Goal: Find specific page/section: Find specific page/section

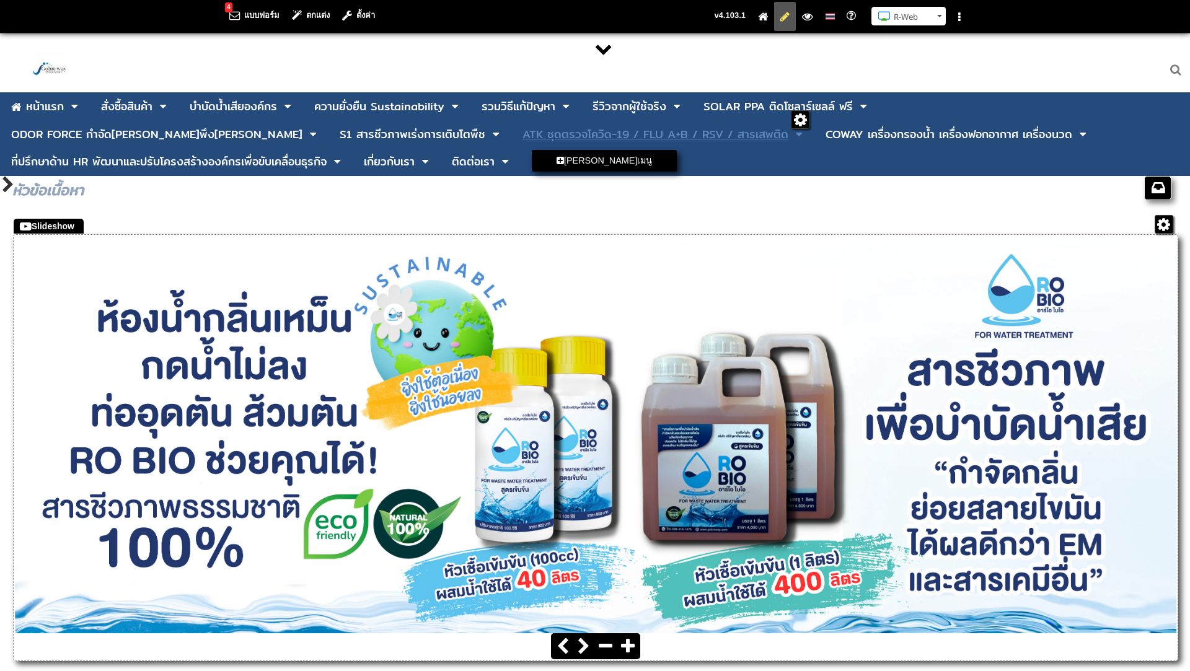
click at [522, 140] on div "ATK ชุดตรวจโควิด-19 / FLU A+B / RSV / สารเสพติด" at bounding box center [655, 134] width 266 height 11
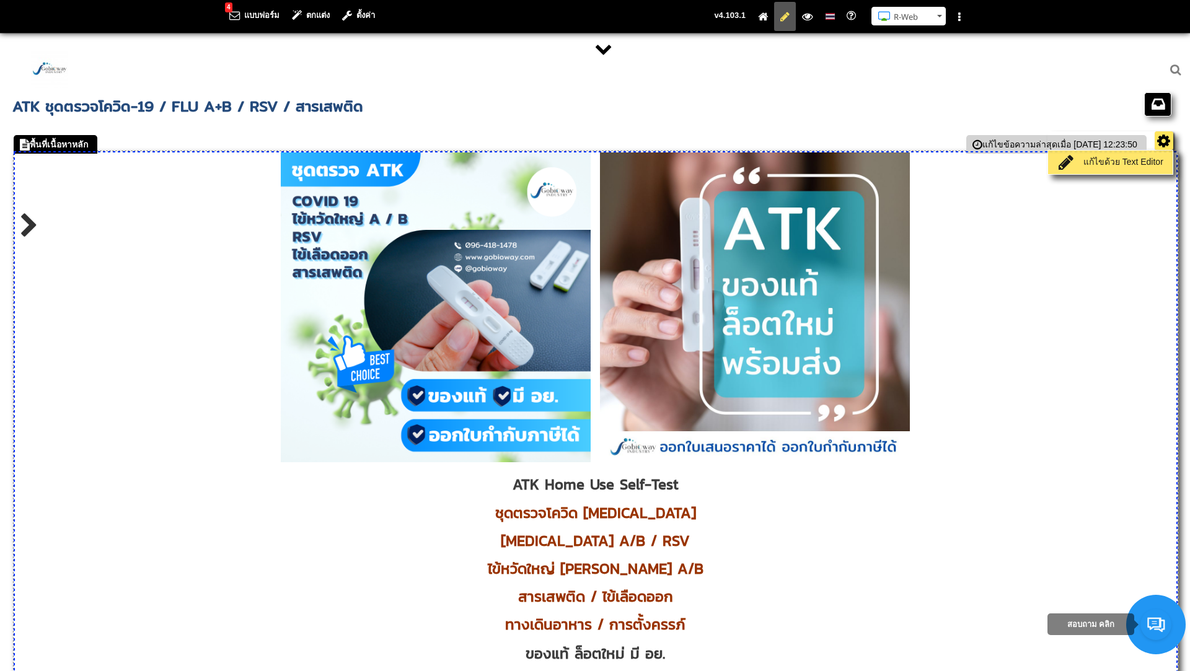
click at [1113, 161] on link "แก้ไขด้วย Text Editor" at bounding box center [1110, 162] width 118 height 17
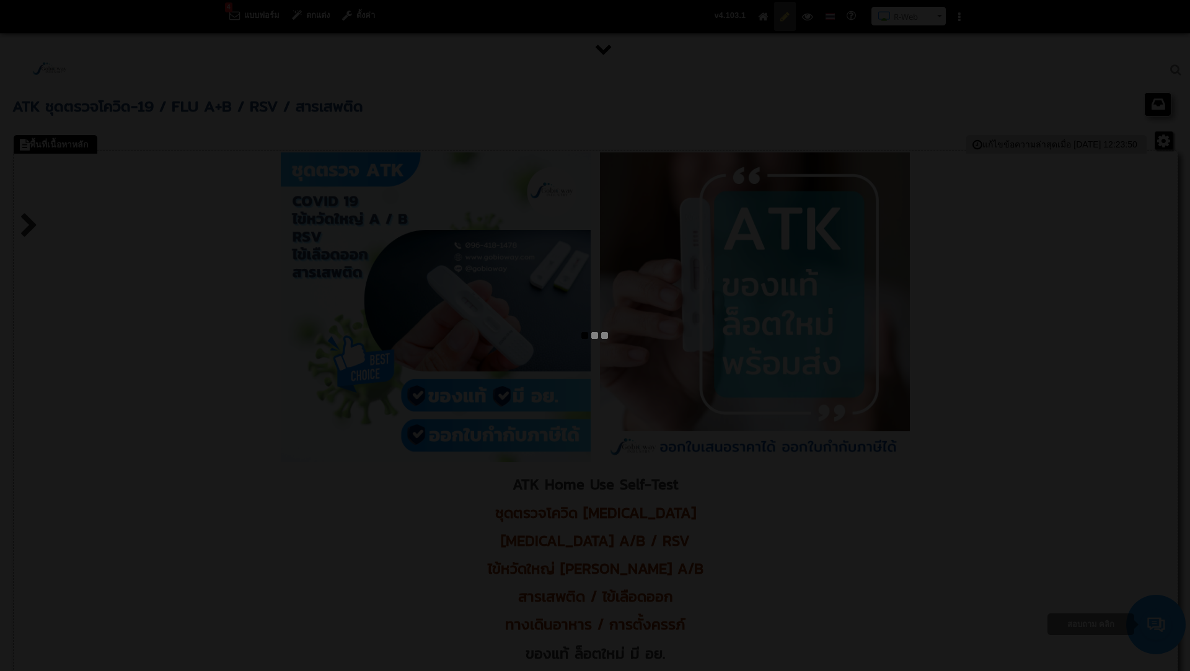
type textarea "<l ipsum="dolo-sitam: consec;"><adi eli="/seddoe/tempor/INC_Utlab_Etdo_Magnaal.…"
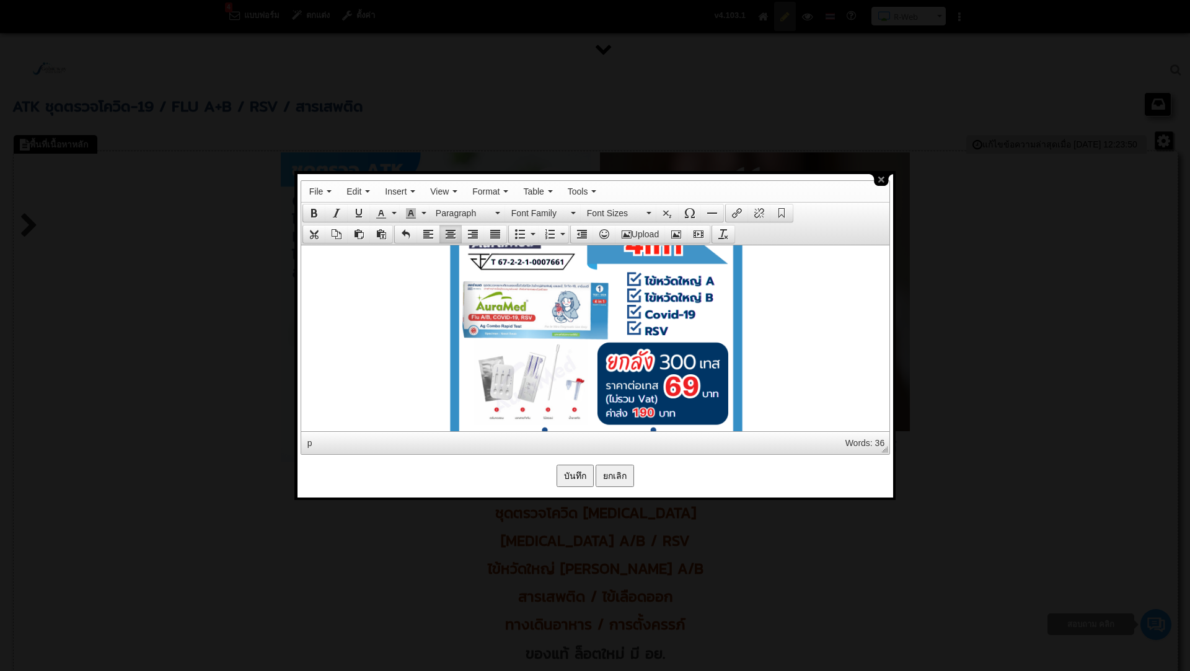
scroll to position [4644, 0]
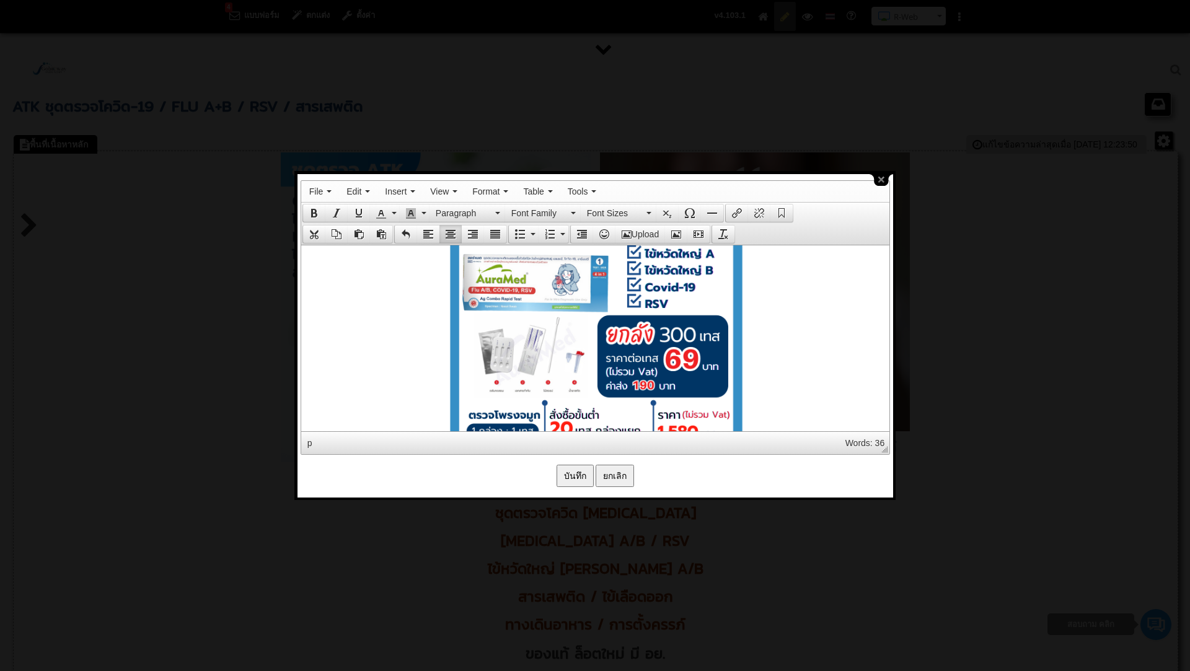
click at [576, 469] on input "บันทึก" at bounding box center [574, 476] width 37 height 22
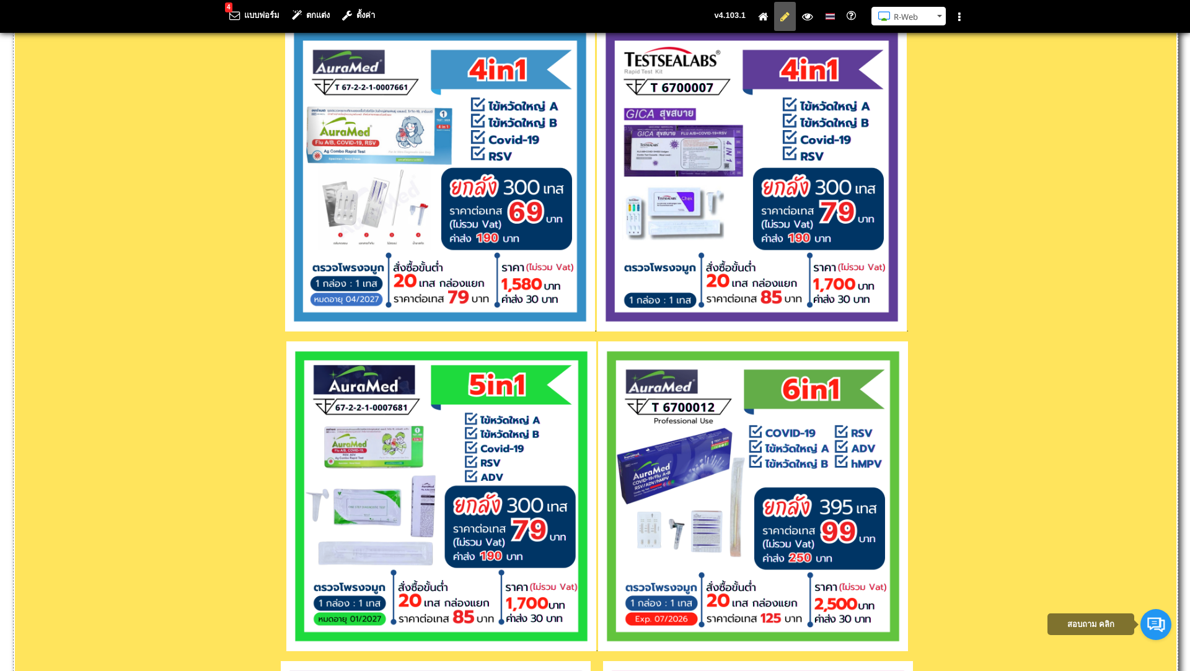
scroll to position [2594, 0]
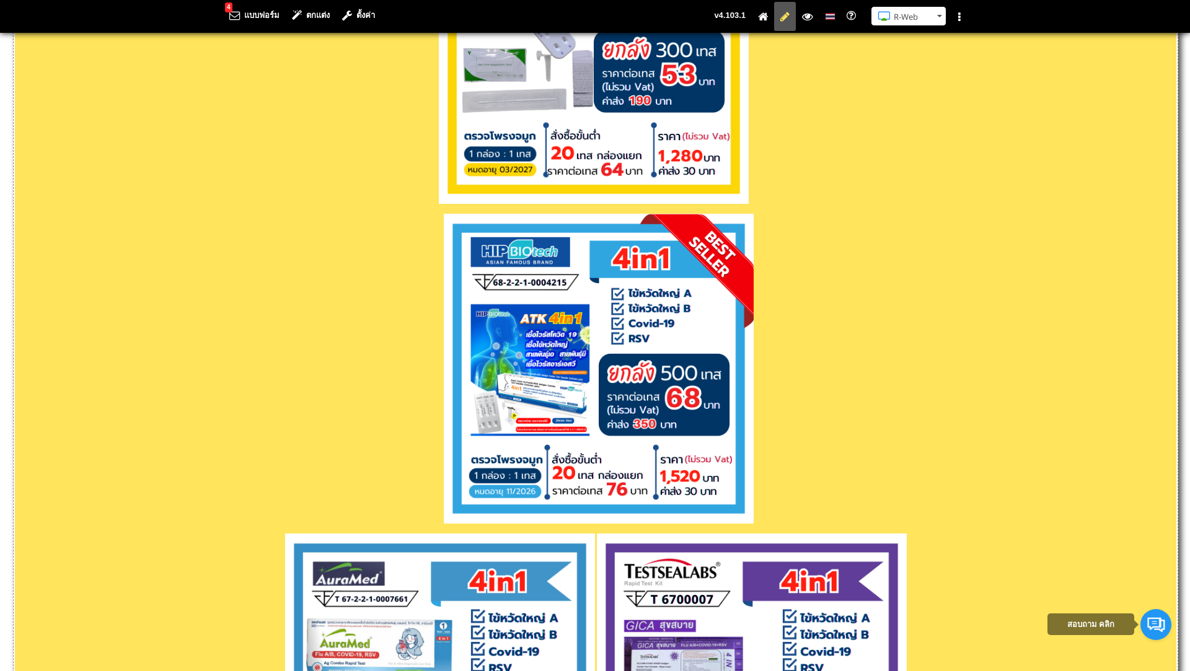
click at [436, 507] on p at bounding box center [595, 371] width 1161 height 314
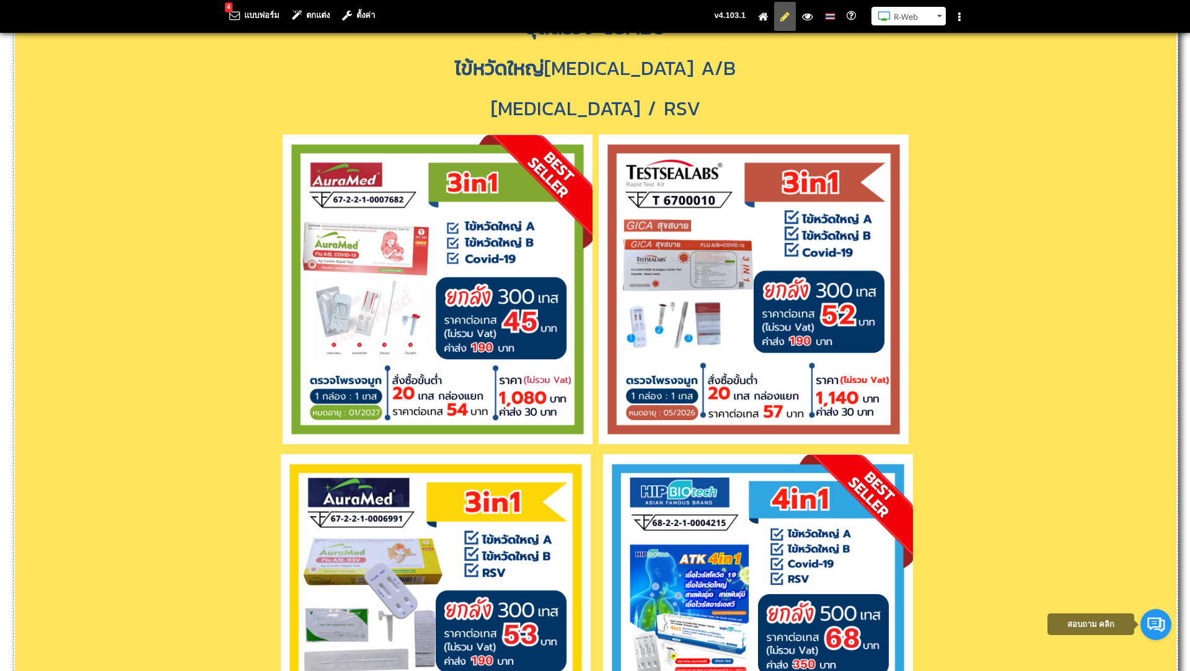
scroll to position [1856, 0]
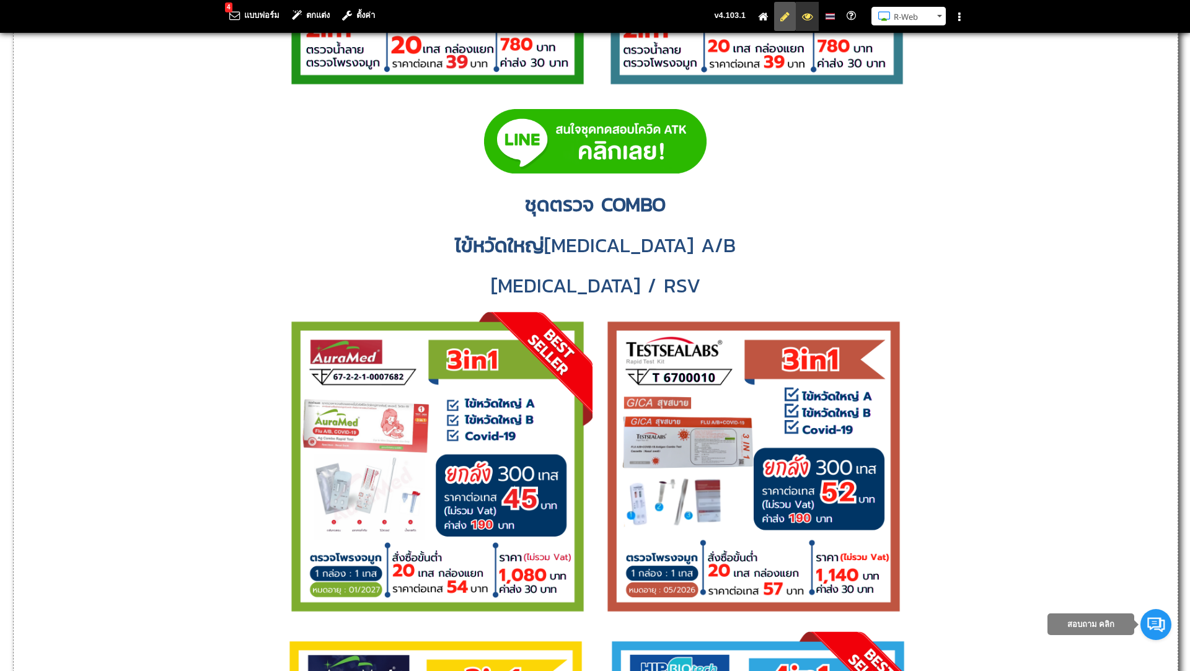
click at [805, 20] on icon at bounding box center [807, 16] width 11 height 8
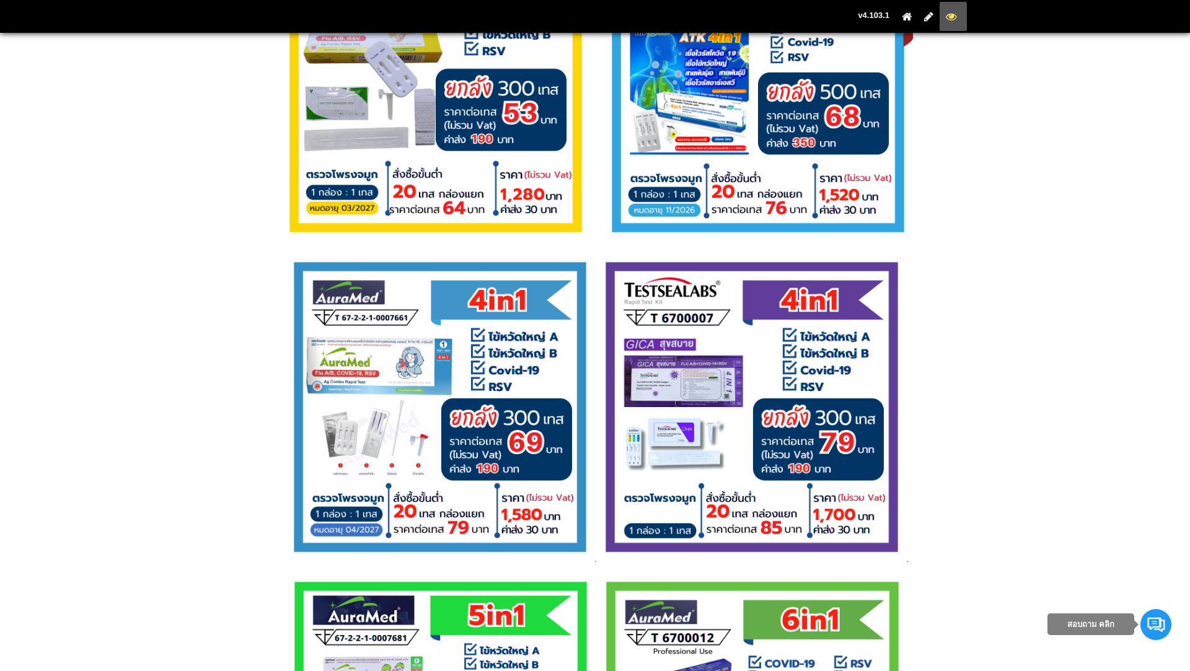
scroll to position [2521, 0]
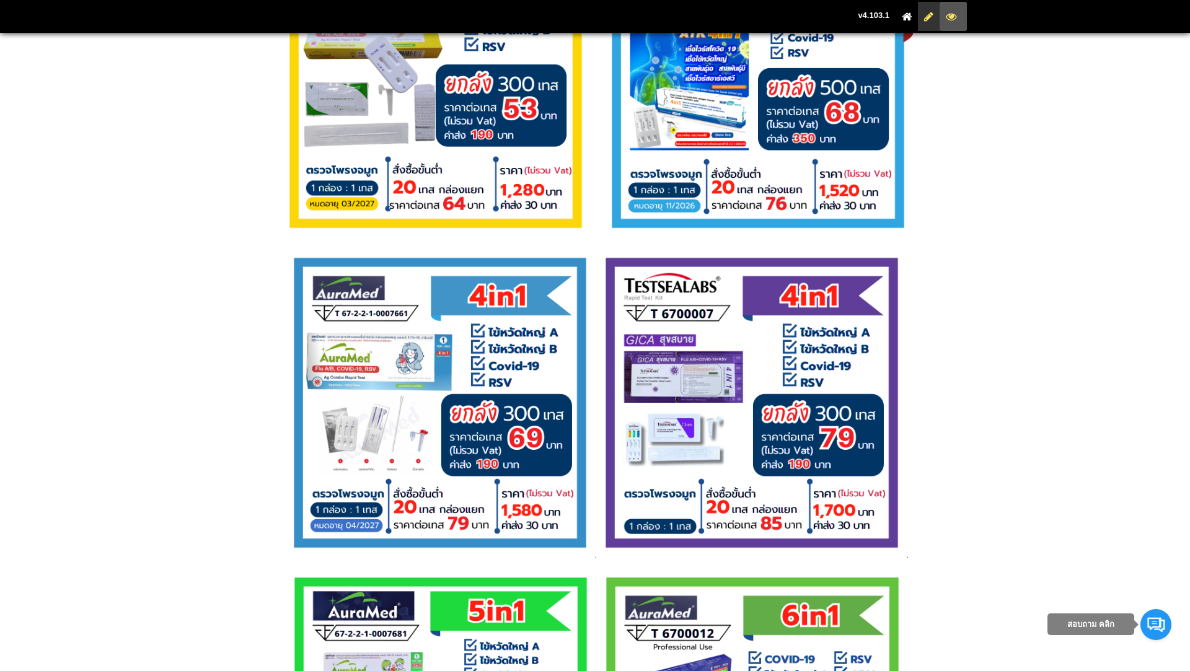
click at [927, 22] on li at bounding box center [929, 16] width 22 height 29
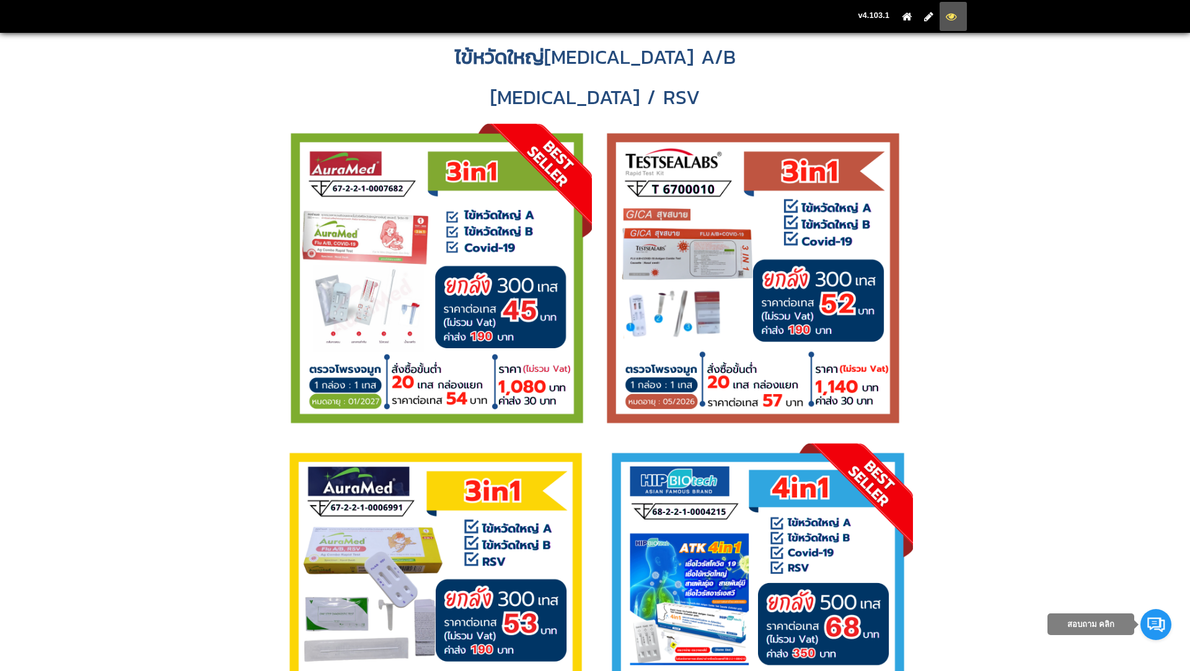
scroll to position [2003, 0]
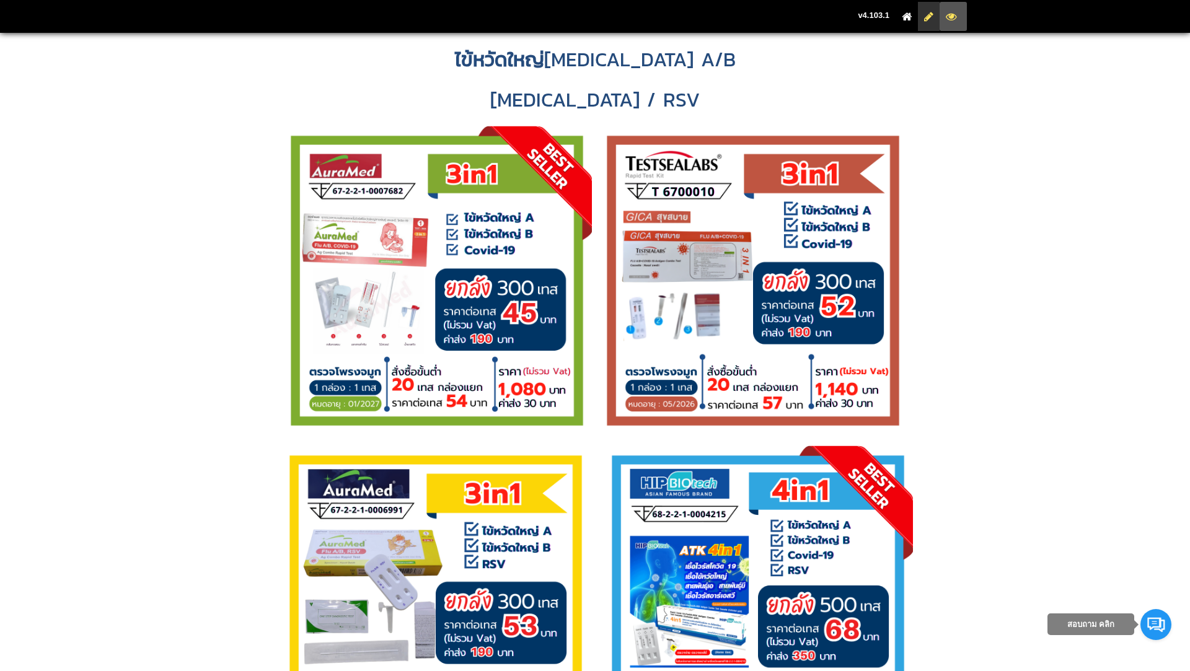
click at [925, 13] on icon at bounding box center [928, 16] width 9 height 8
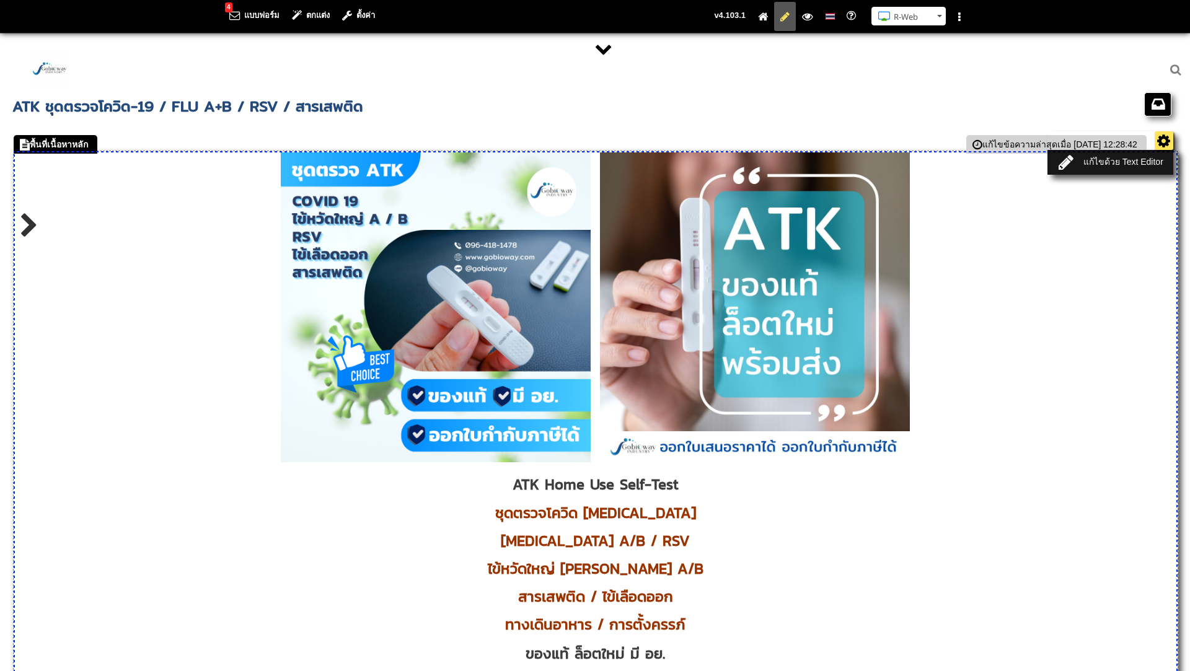
click at [1166, 141] on ul "แก้ไขด้วย Text Editor" at bounding box center [1110, 152] width 126 height 43
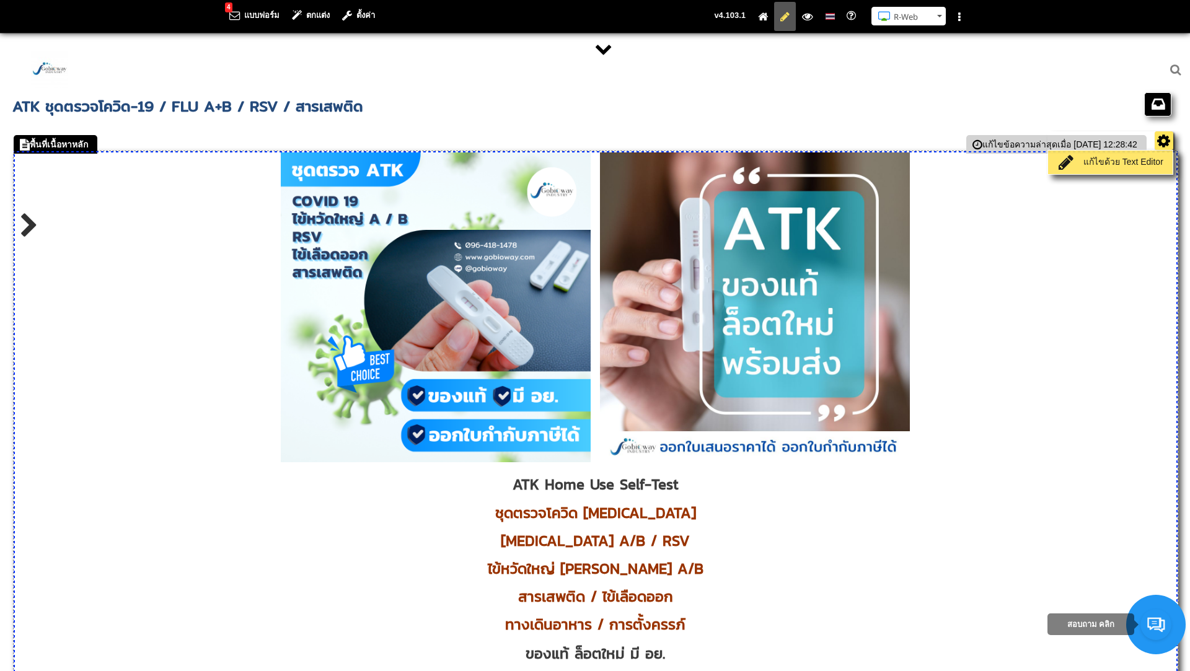
click at [1112, 164] on link "แก้ไขด้วย Text Editor" at bounding box center [1110, 162] width 118 height 17
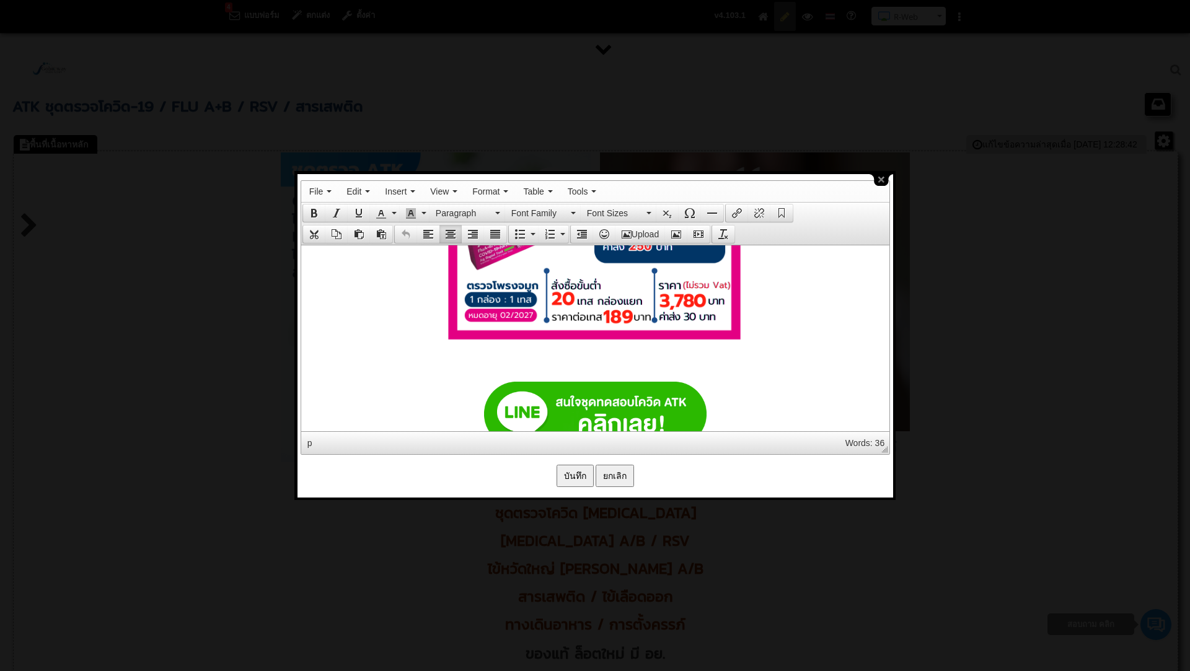
scroll to position [6344, 0]
click at [882, 184] on button "close" at bounding box center [881, 180] width 24 height 12
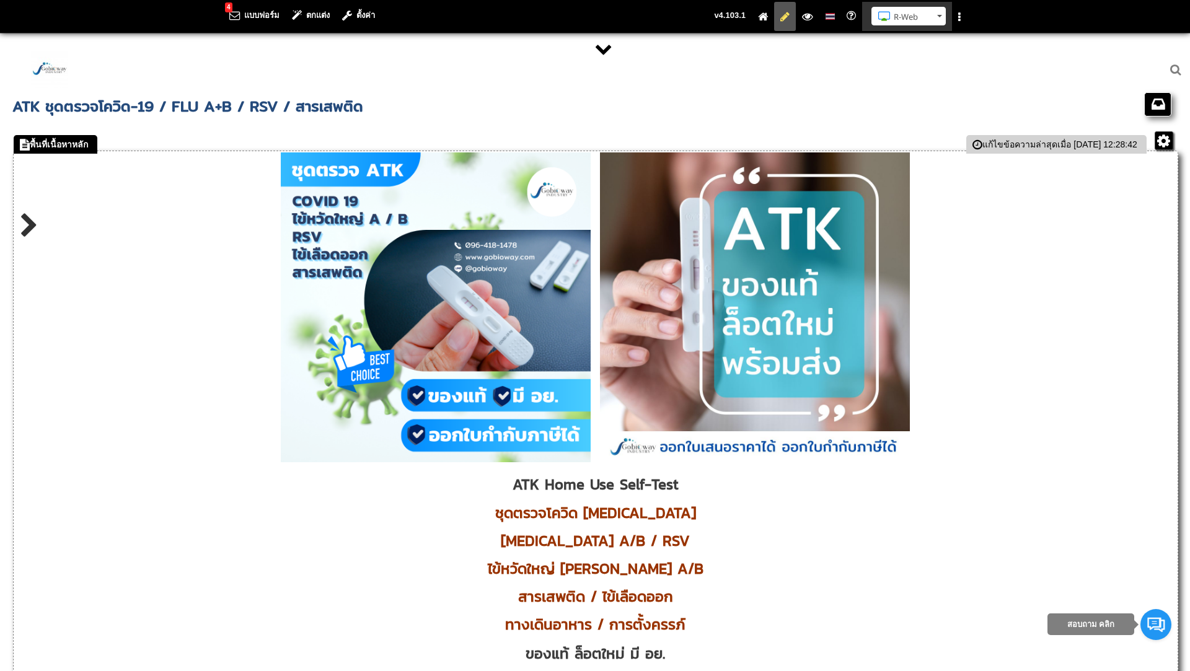
click at [943, 17] on button "R-Web" at bounding box center [908, 16] width 74 height 19
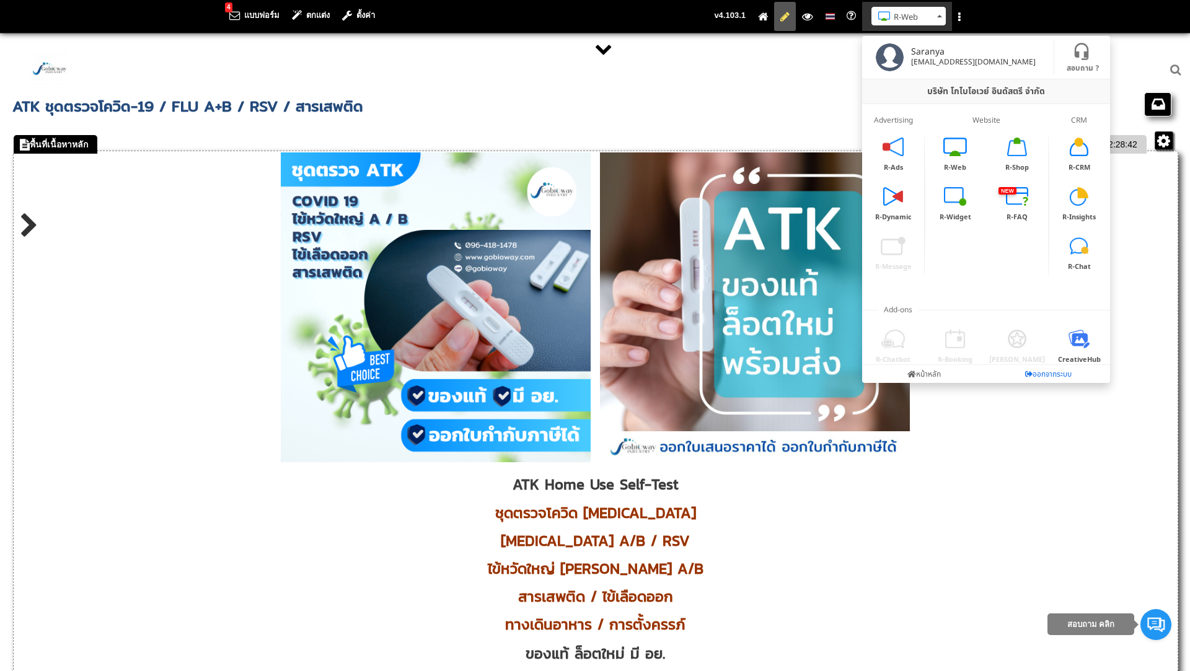
click at [1027, 371] on icon at bounding box center [1028, 374] width 7 height 7
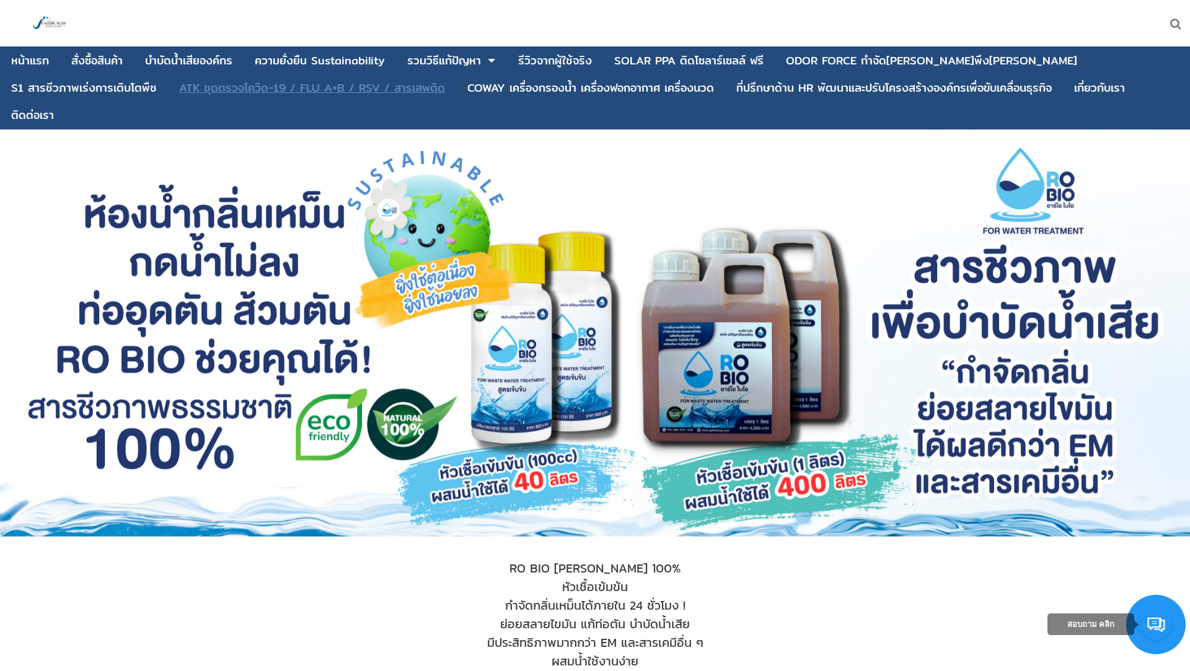
click at [242, 86] on div "ATK ชุดตรวจโควิด-19 / FLU A+B / RSV / สารเสพติด" at bounding box center [312, 87] width 266 height 11
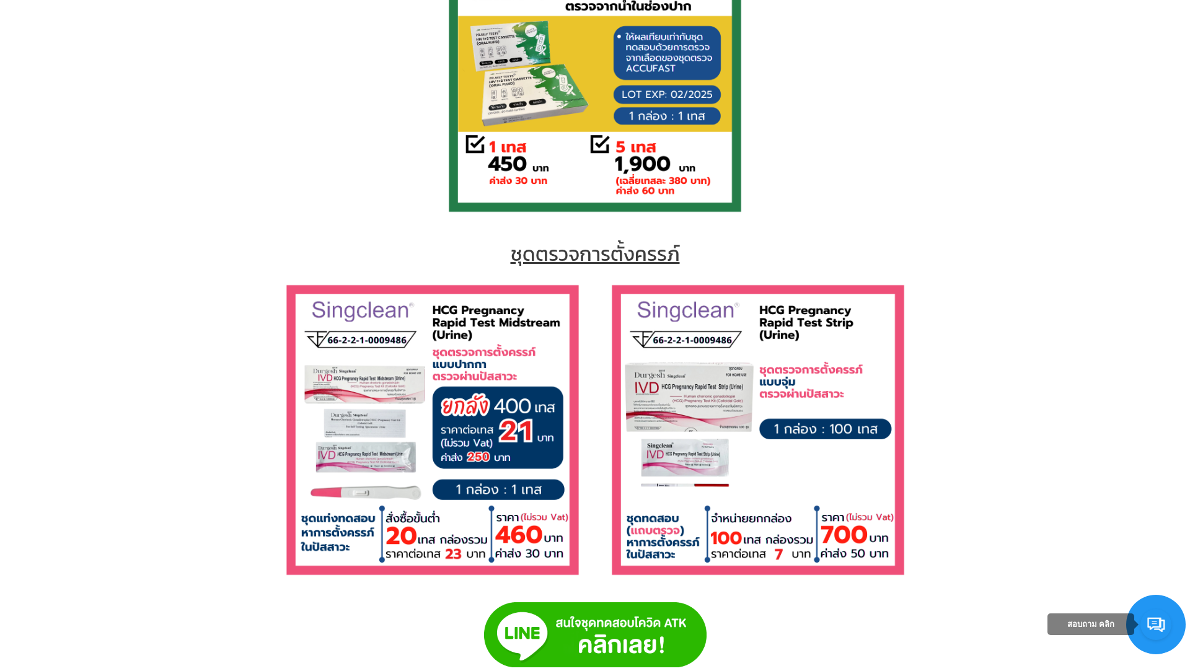
scroll to position [5384, 0]
